Goal: Book appointment/travel/reservation

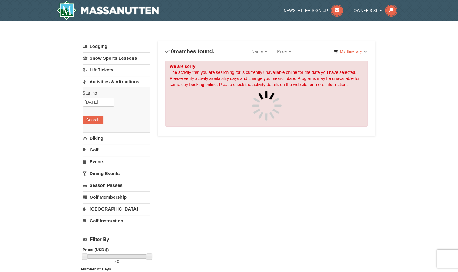
click at [109, 209] on link "[GEOGRAPHIC_DATA]" at bounding box center [117, 208] width 68 height 11
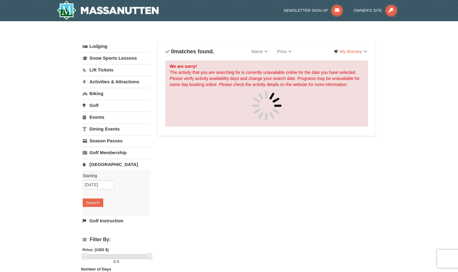
click at [111, 69] on link "Lift Tickets" at bounding box center [117, 69] width 68 height 11
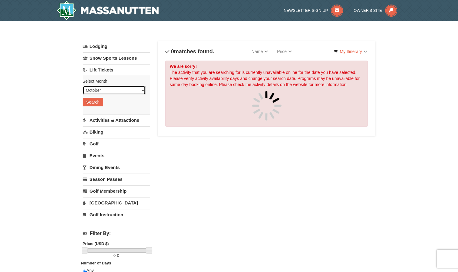
click at [111, 90] on select "October November December January February March April May June July August Sep…" at bounding box center [114, 90] width 63 height 9
click at [99, 98] on button "Search" at bounding box center [93, 102] width 21 height 8
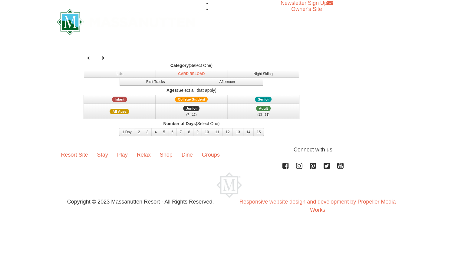
select select "10"
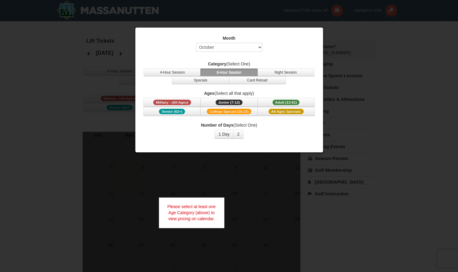
click at [371, 46] on div at bounding box center [229, 136] width 458 height 272
